Goal: Task Accomplishment & Management: Manage account settings

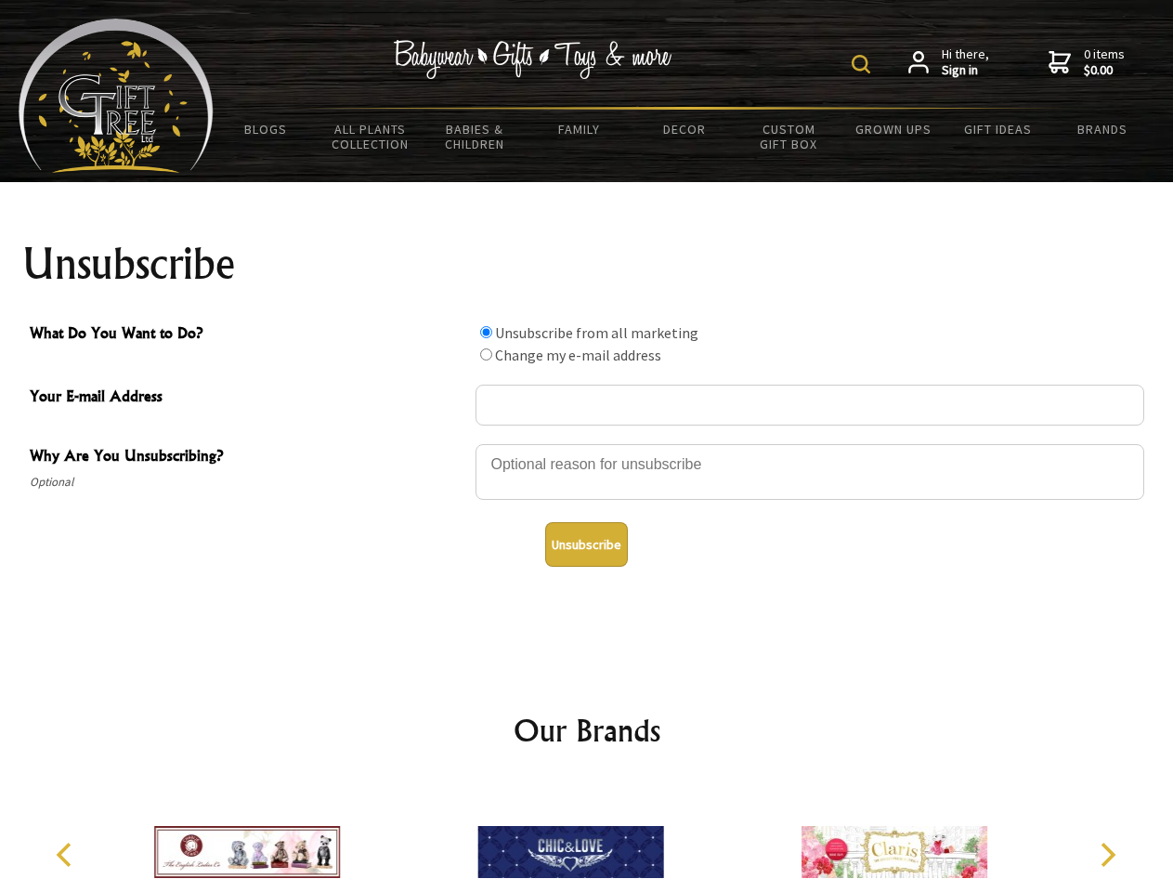
click at [864, 64] on img at bounding box center [861, 64] width 19 height 19
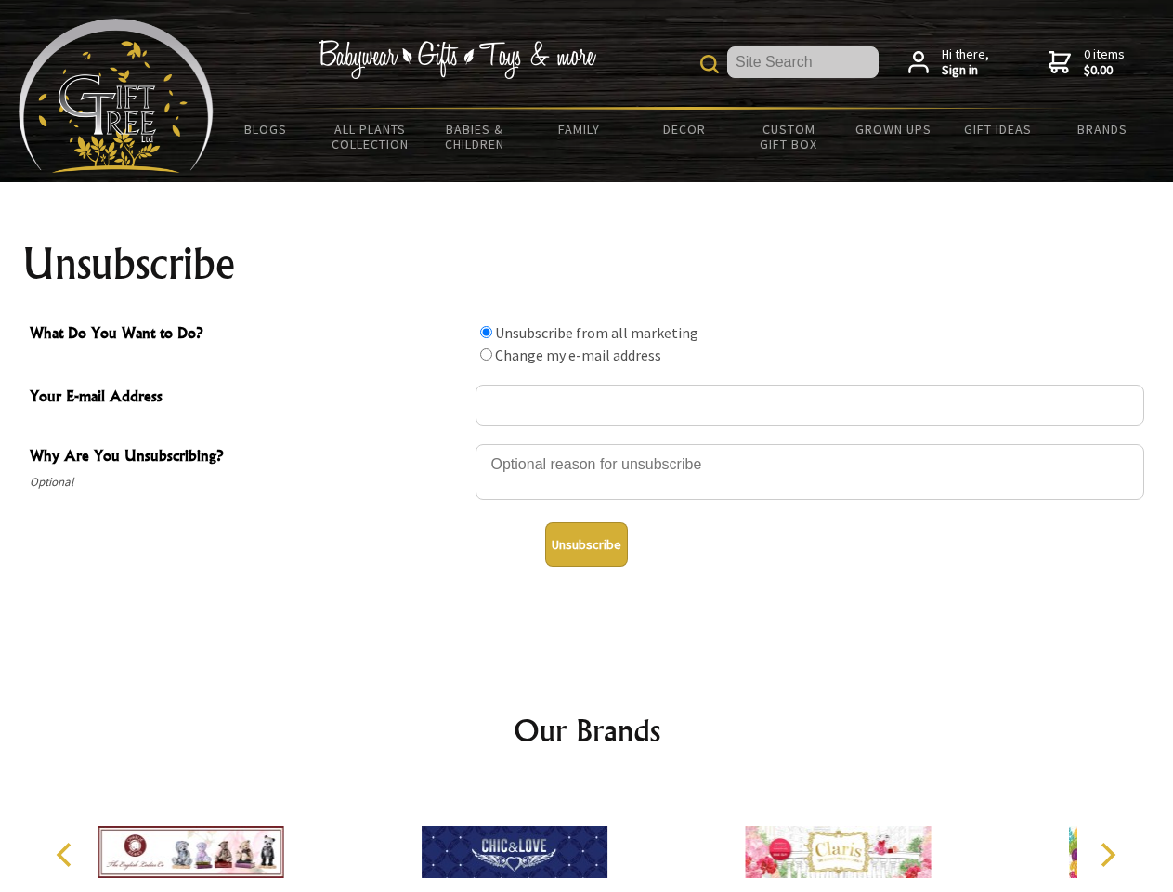
click at [587, 443] on div at bounding box center [809, 474] width 669 height 65
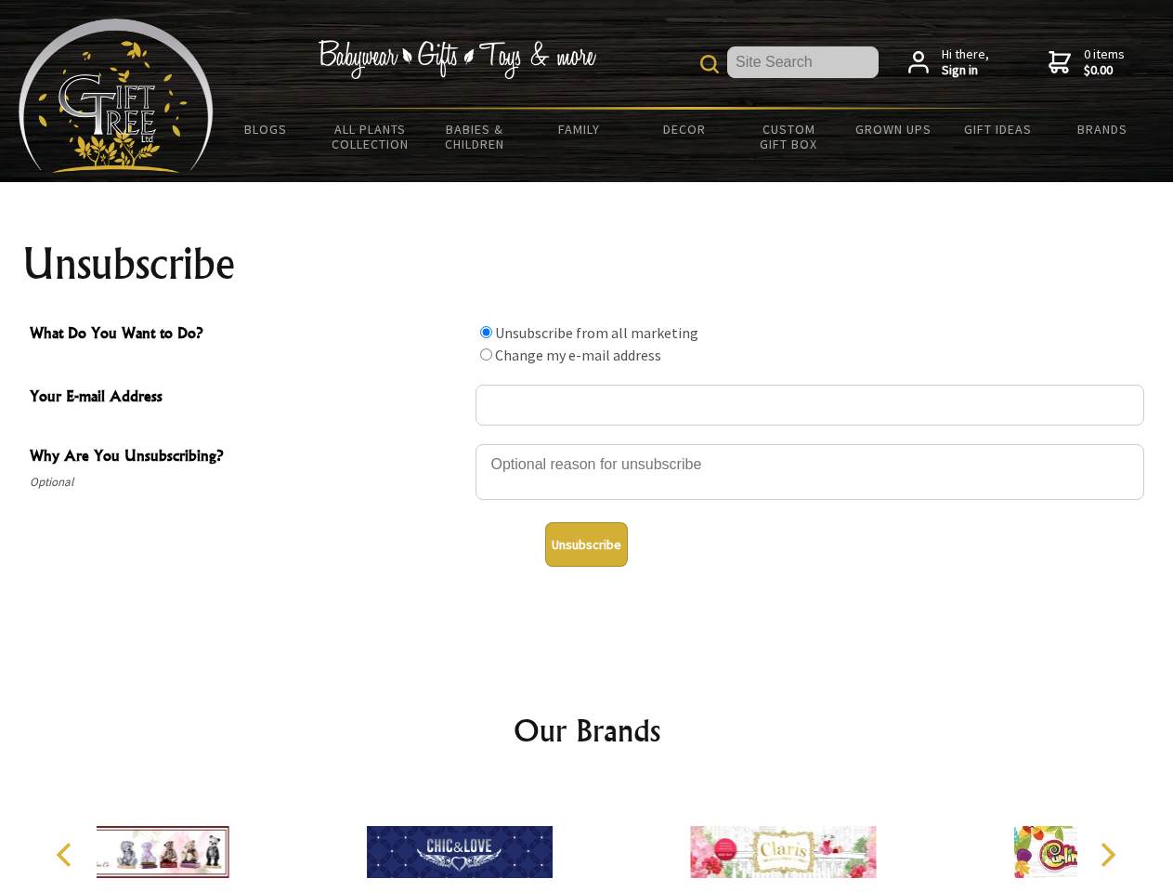
click at [486, 332] on input "What Do You Want to Do?" at bounding box center [486, 332] width 12 height 12
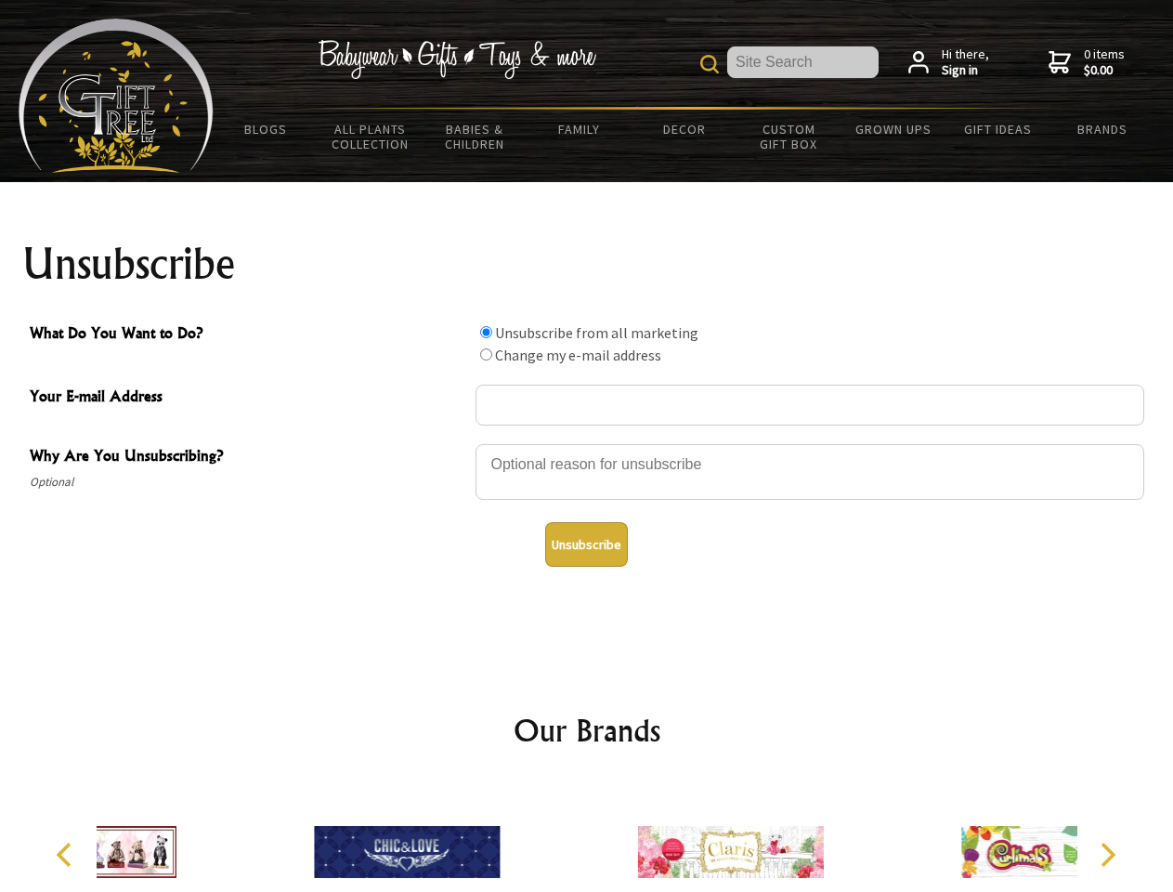
click at [486, 354] on input "What Do You Want to Do?" at bounding box center [486, 354] width 12 height 12
radio input "true"
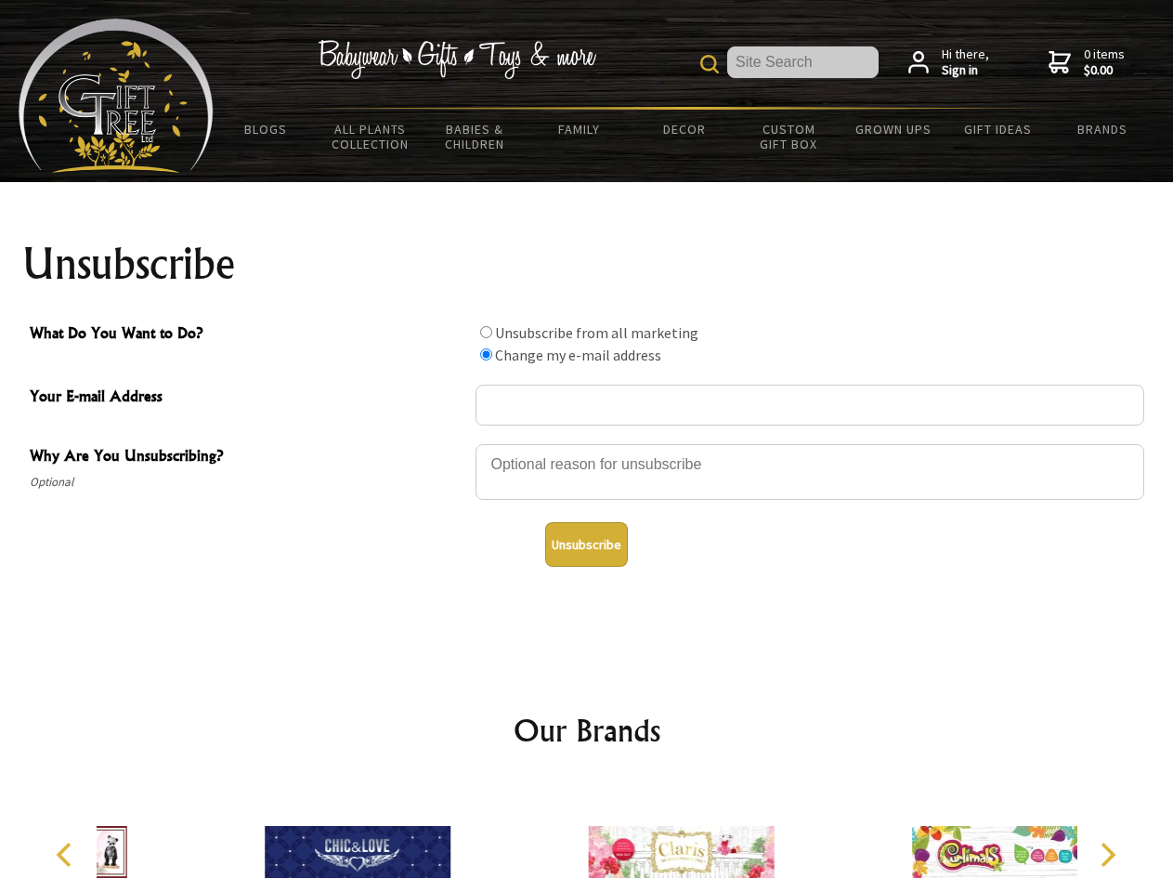
click at [586, 544] on button "Unsubscribe" at bounding box center [586, 544] width 83 height 45
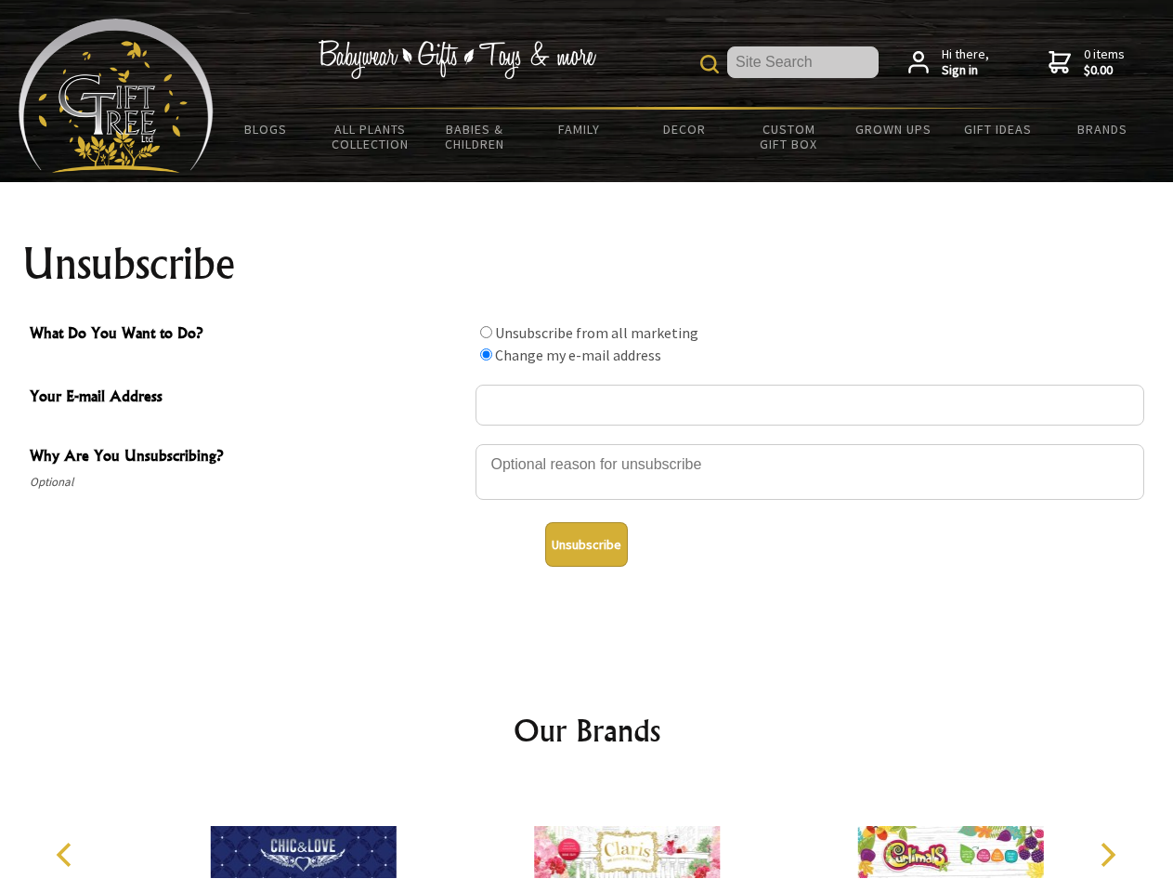
click at [67, 854] on icon "Previous" at bounding box center [66, 854] width 24 height 24
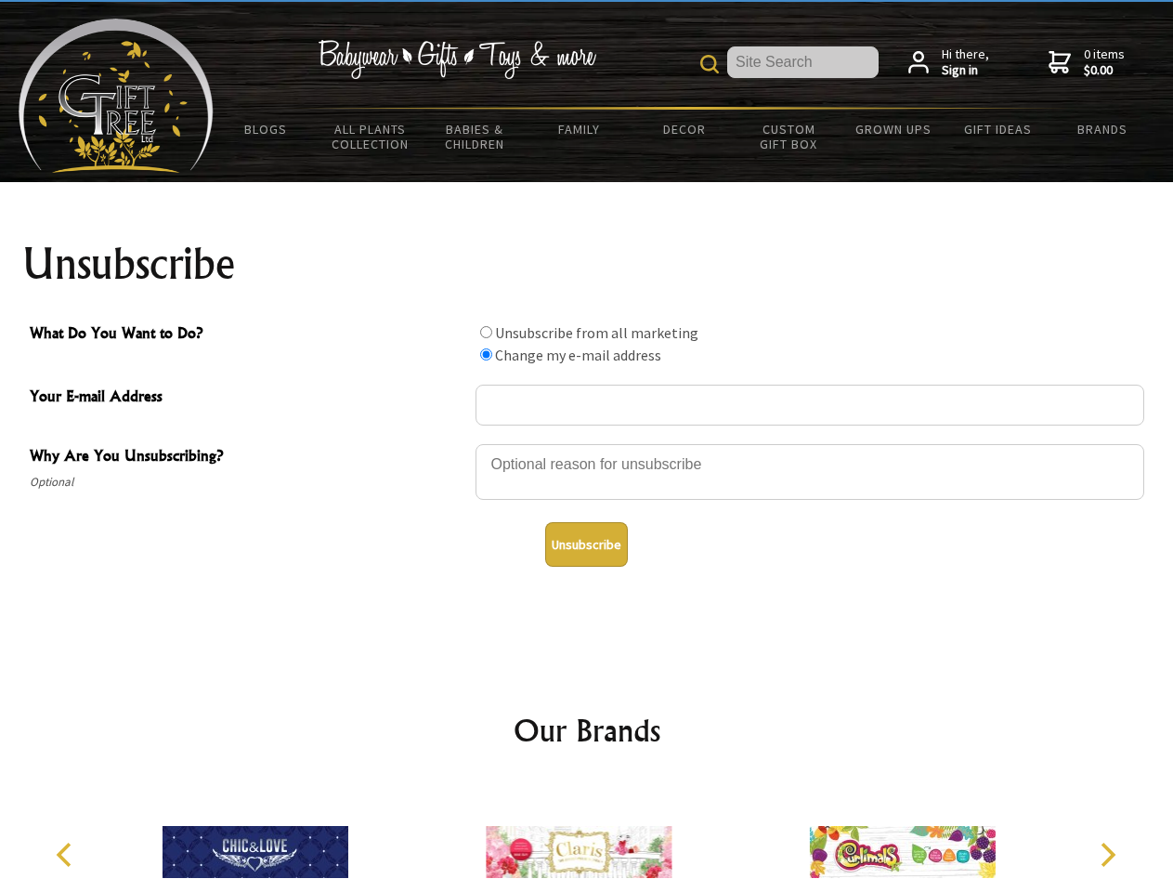
click at [1107, 854] on icon "Next" at bounding box center [1106, 854] width 24 height 24
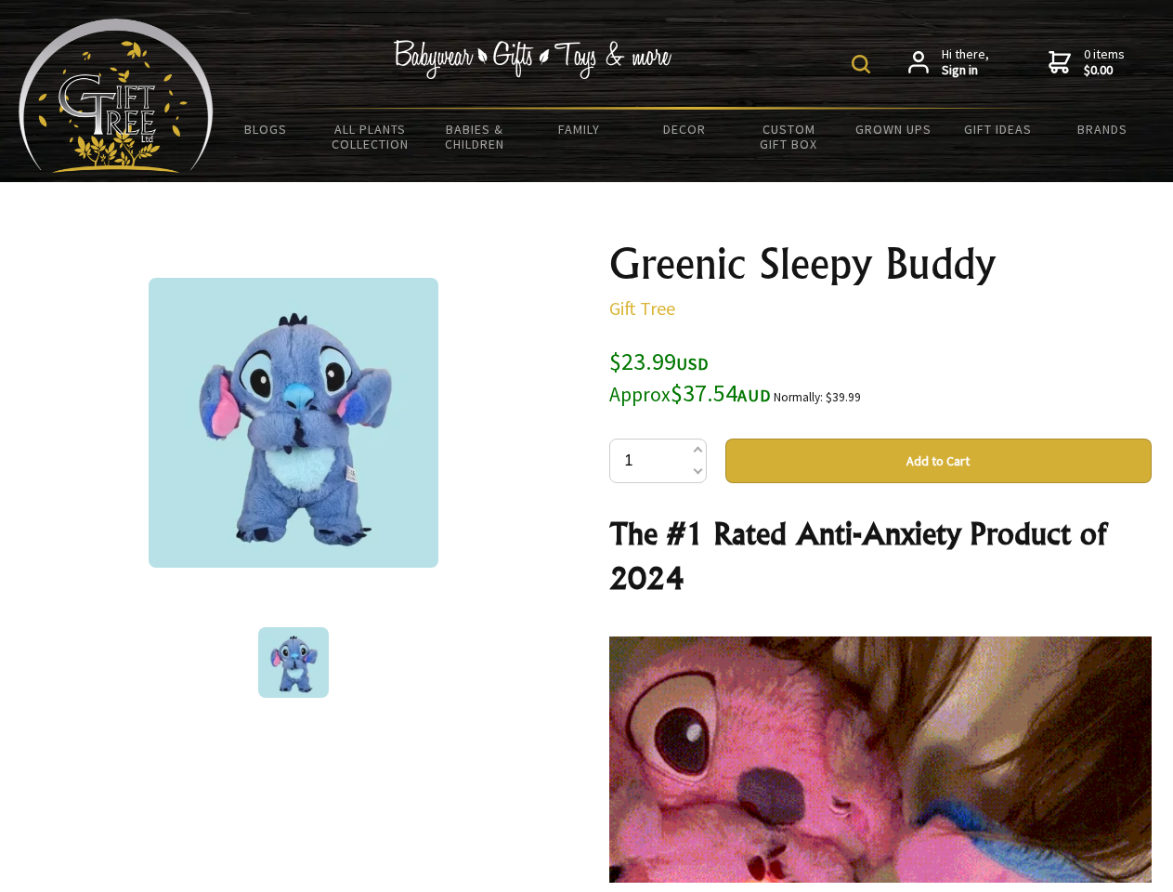
click at [864, 64] on img at bounding box center [861, 64] width 19 height 19
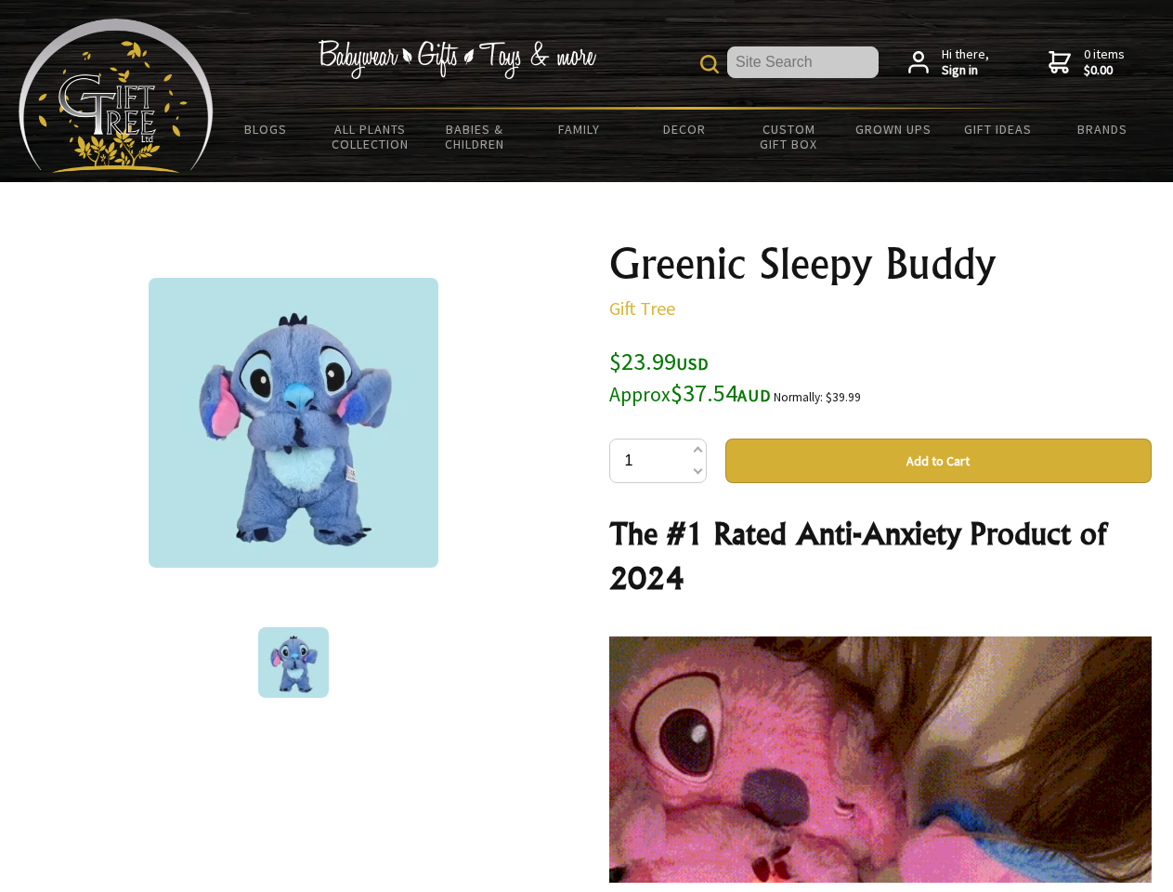
click at [293, 423] on img at bounding box center [294, 423] width 290 height 290
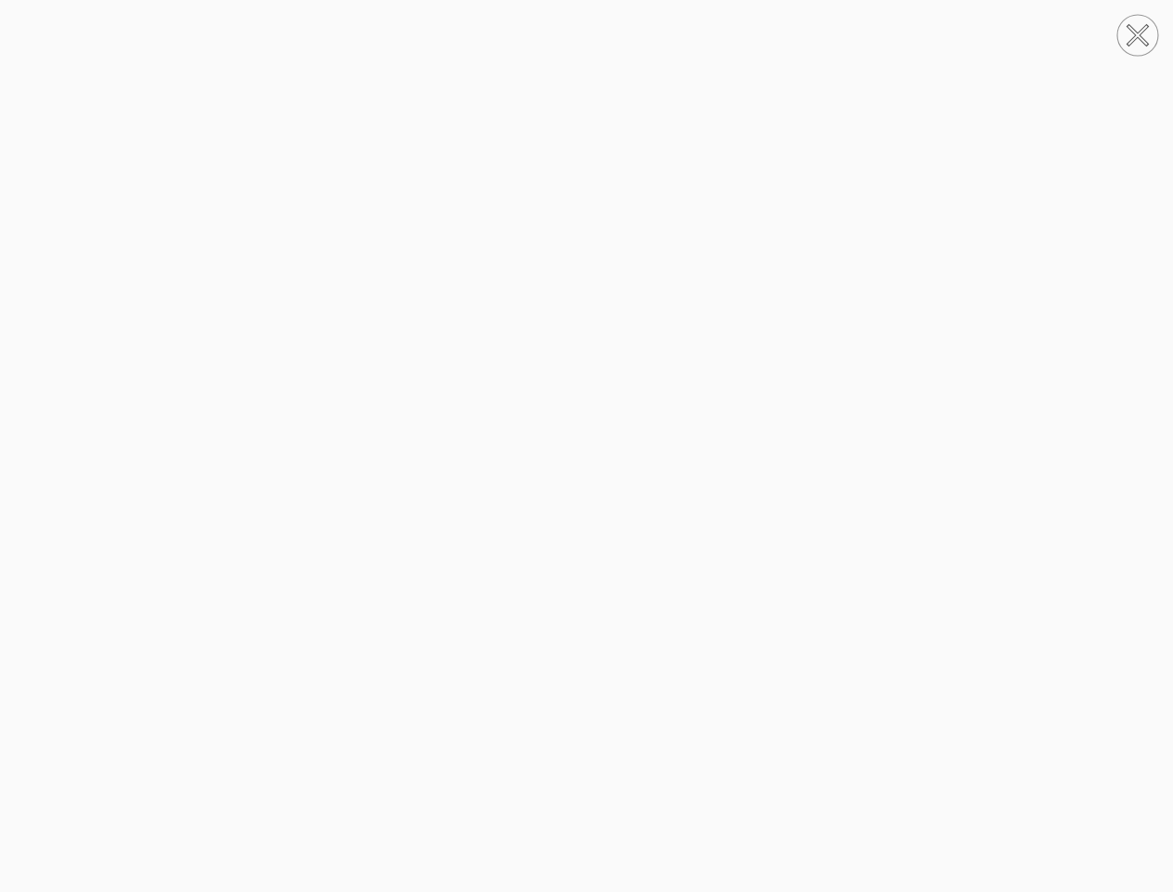
click at [587, 461] on img at bounding box center [587, 445] width 0 height 713
